Goal: Obtain resource: Download file/media

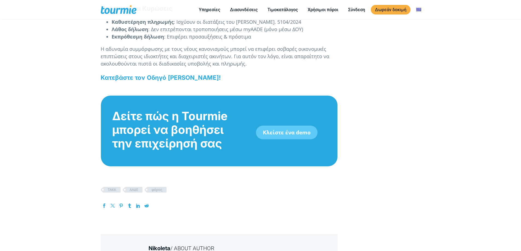
scroll to position [765, 0]
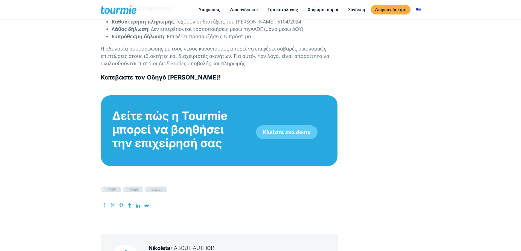
click at [221, 74] on b "Κατεβάστε τον Οδηγό [PERSON_NAME]!" at bounding box center [161, 77] width 120 height 7
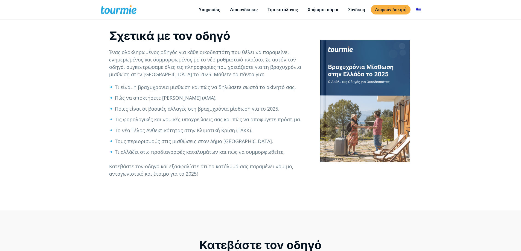
scroll to position [260, 0]
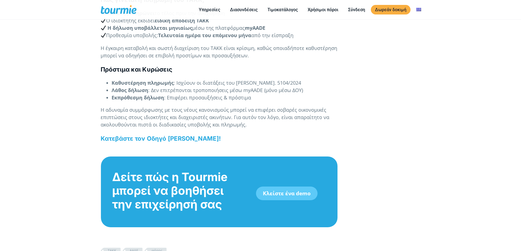
scroll to position [705, 0]
